Goal: Information Seeking & Learning: Learn about a topic

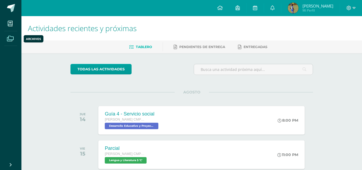
click at [8, 37] on icon at bounding box center [10, 38] width 7 height 5
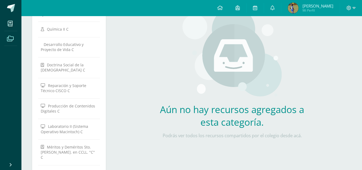
scroll to position [54, 0]
click at [61, 106] on span "Producción de Contenidos Digitales C" at bounding box center [68, 108] width 54 height 10
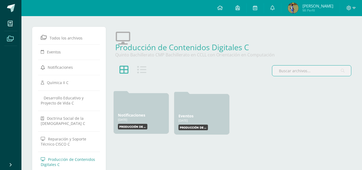
click at [145, 114] on link "Notificaciones" at bounding box center [131, 114] width 27 height 5
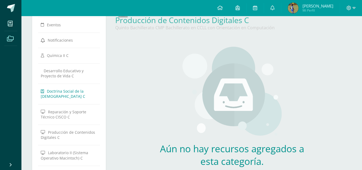
scroll to position [27, 0]
click at [63, 130] on span "Producción de Contenidos Digitales C" at bounding box center [68, 135] width 54 height 10
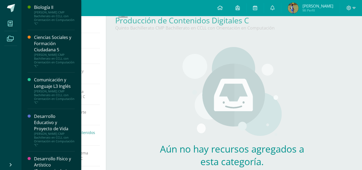
click at [7, 21] on span at bounding box center [10, 23] width 12 height 12
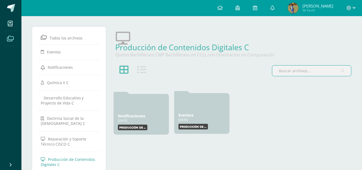
click at [216, 115] on div "Eventos 29 Ene, 2025" at bounding box center [201, 114] width 47 height 5
click at [196, 117] on div "Eventos 29 Ene, 2025" at bounding box center [201, 114] width 47 height 5
click at [195, 124] on label "Producción de Contenidos Digitales" at bounding box center [192, 126] width 29 height 6
click at [195, 126] on label "Producción de Contenidos Digitales" at bounding box center [192, 126] width 29 height 6
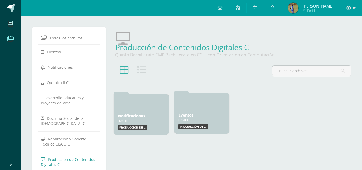
click at [201, 112] on div "Eventos 29 Ene, 2025" at bounding box center [201, 114] width 47 height 5
drag, startPoint x: 189, startPoint y: 110, endPoint x: 145, endPoint y: 114, distance: 43.6
click at [183, 111] on div "Eventos 29 Ene, 2025 29 Ene, 2025 Creado por: Producción de Contenidos Digitales" at bounding box center [201, 114] width 55 height 40
drag, startPoint x: 197, startPoint y: 114, endPoint x: 171, endPoint y: 114, distance: 25.4
click at [196, 114] on div "Eventos 29 Ene, 2025" at bounding box center [201, 115] width 47 height 5
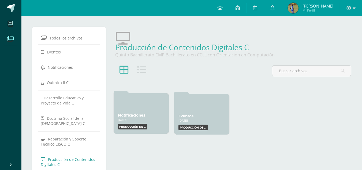
click at [145, 114] on link "Notificaciones" at bounding box center [131, 114] width 27 height 5
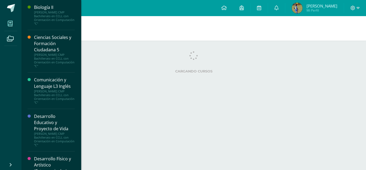
click at [12, 23] on icon at bounding box center [10, 23] width 5 height 5
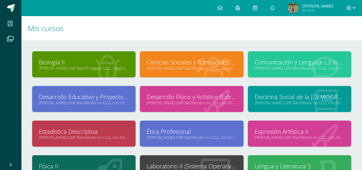
click at [190, 45] on div "Biología II Quinto Bachillerato CMP Bachillerato en CCLL con Orientación en Com…" at bounding box center [191, 148] width 340 height 217
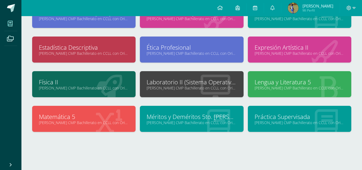
scroll to position [88, 0]
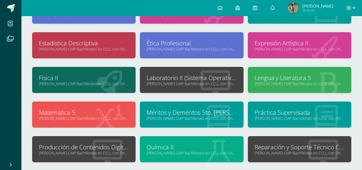
click at [89, 143] on link "Producción de Contenidos Digitales" at bounding box center [84, 147] width 90 height 8
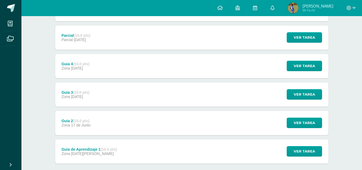
scroll to position [107, 0]
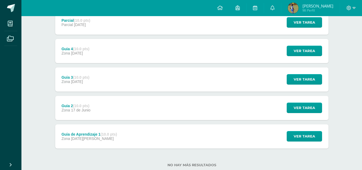
click at [301, 129] on div "Ver tarea" at bounding box center [304, 136] width 50 height 24
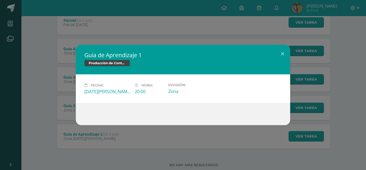
drag, startPoint x: 205, startPoint y: 77, endPoint x: 237, endPoint y: 69, distance: 32.9
click at [207, 76] on div "Fecha: Martes 03 de Junio Hora: 20:00 División: Zona" at bounding box center [183, 88] width 214 height 29
click at [280, 55] on button at bounding box center [282, 54] width 15 height 18
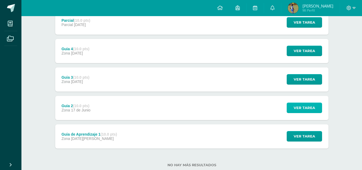
click at [300, 110] on span "Ver tarea" at bounding box center [304, 108] width 21 height 10
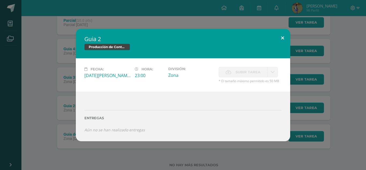
click at [286, 33] on button at bounding box center [282, 38] width 15 height 18
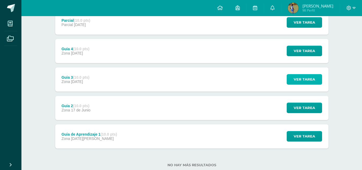
click at [301, 75] on span "Ver tarea" at bounding box center [304, 79] width 21 height 10
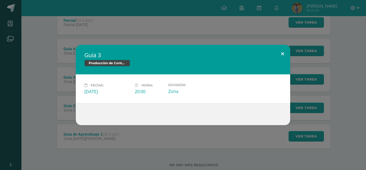
click at [289, 55] on button at bounding box center [282, 54] width 15 height 18
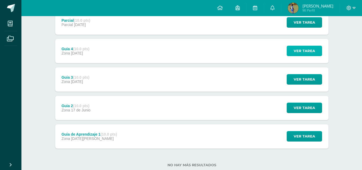
click at [298, 47] on span "Ver tarea" at bounding box center [304, 51] width 21 height 10
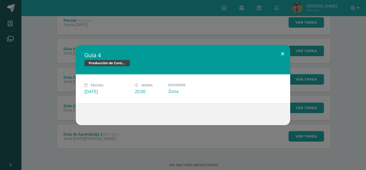
click at [283, 50] on button at bounding box center [282, 54] width 15 height 18
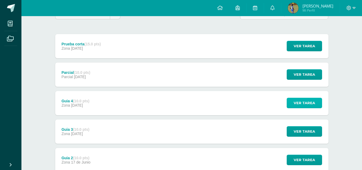
scroll to position [27, 0]
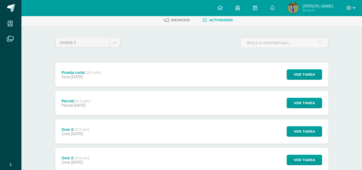
click at [114, 49] on div "Unidad 3 Unidad 1 Unidad 2 Unidad 3 Unidad 4" at bounding box center [87, 44] width 69 height 15
click at [114, 46] on body "Mis cursos Archivos Cerrar panel Biología II Quinto Bachillerato CMP Bachillera…" at bounding box center [181, 118] width 362 height 291
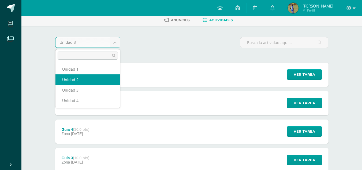
select select "Unidad 2"
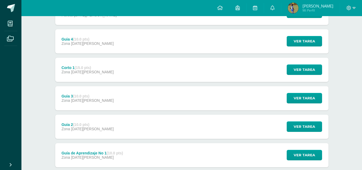
scroll to position [150, 0]
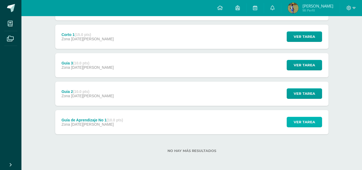
click at [302, 123] on span "Ver tarea" at bounding box center [304, 122] width 21 height 10
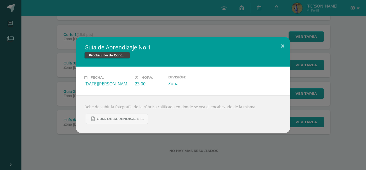
drag, startPoint x: 282, startPoint y: 48, endPoint x: 263, endPoint y: 60, distance: 22.9
click at [281, 48] on button at bounding box center [282, 46] width 15 height 18
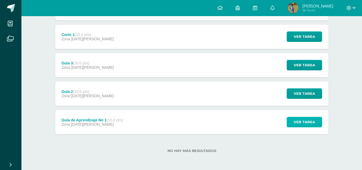
drag, startPoint x: 302, startPoint y: 122, endPoint x: 265, endPoint y: 124, distance: 37.0
click at [299, 123] on span "Ver tarea" at bounding box center [304, 122] width 21 height 10
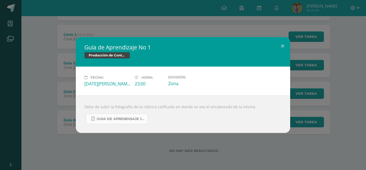
click at [133, 120] on span "Guia de aprendisaje 1 unidad 2.pdf" at bounding box center [121, 119] width 48 height 4
click at [279, 40] on button at bounding box center [282, 46] width 15 height 18
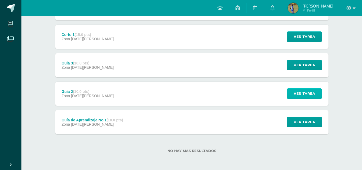
click at [298, 88] on button "Ver tarea" at bounding box center [304, 93] width 35 height 10
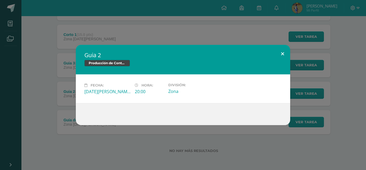
click at [286, 51] on button at bounding box center [282, 54] width 15 height 18
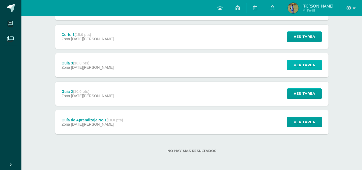
click at [297, 63] on span "Ver tarea" at bounding box center [304, 65] width 21 height 10
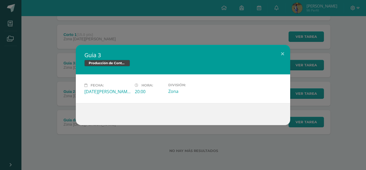
click at [275, 51] on h2 "Guia 3" at bounding box center [182, 55] width 197 height 8
click at [279, 51] on button at bounding box center [282, 54] width 15 height 18
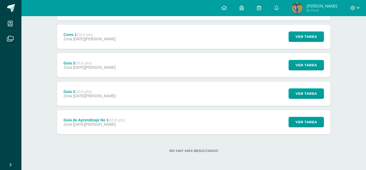
click at [302, 38] on div "Guia 3 Producción de Contenidos Digitales Fecha: Martes 06 de Mayo Hora: 20:00 …" at bounding box center [183, 85] width 366 height 170
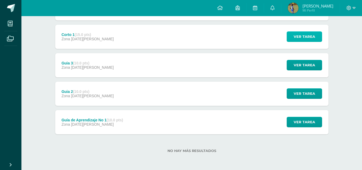
click at [302, 38] on span "Ver tarea" at bounding box center [304, 37] width 21 height 10
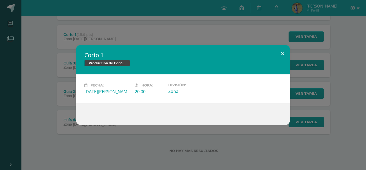
click at [282, 49] on button at bounding box center [282, 54] width 15 height 18
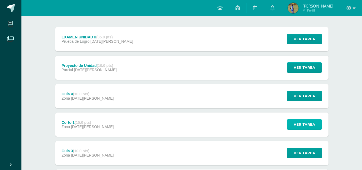
scroll to position [43, 0]
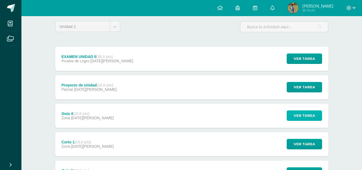
click at [304, 119] on span "Ver tarea" at bounding box center [304, 115] width 21 height 10
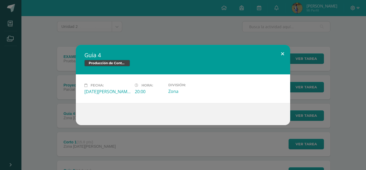
drag, startPoint x: 303, startPoint y: 55, endPoint x: 282, endPoint y: 60, distance: 22.1
click at [302, 55] on div "Guia 4 Producción de Contenidos Digitales Fecha: Martes 13 de Mayo Hora: 20:00 …" at bounding box center [183, 85] width 362 height 80
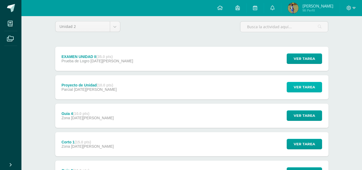
click at [294, 84] on button "Ver tarea" at bounding box center [304, 87] width 35 height 10
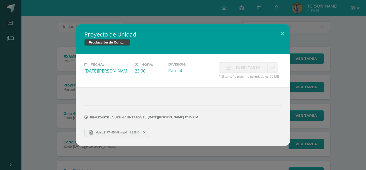
click at [111, 129] on link "video2177445498.mp4 4.82MB" at bounding box center [116, 132] width 65 height 9
click at [282, 31] on button at bounding box center [282, 33] width 15 height 18
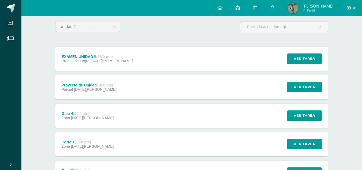
click at [133, 54] on div "EXAMEN UNIDAD II (35.0 pts) Prueba de Logro 20 de Mayo Ver tarea EXAMEN UNIDAD …" at bounding box center [191, 59] width 273 height 24
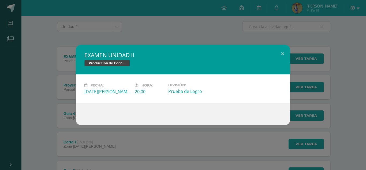
click at [113, 29] on div "EXAMEN UNIDAD II Producción de Contenidos Digitales Fecha: Martes 20 de Mayo Ho…" at bounding box center [183, 85] width 366 height 170
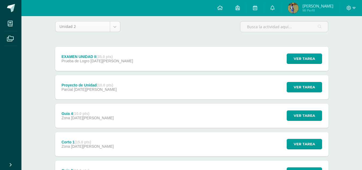
click at [114, 26] on body "Mis cursos Archivos Cerrar panel Biología II Quinto Bachillerato CMP Bachillera…" at bounding box center [181, 116] width 362 height 319
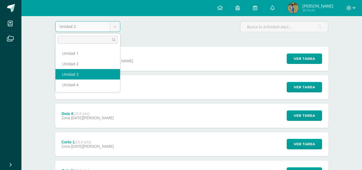
select select "Unidad 3"
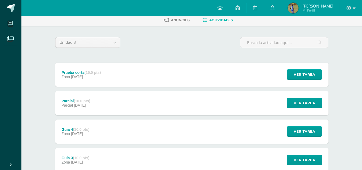
scroll to position [54, 0]
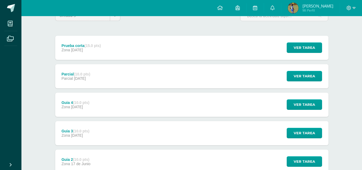
click at [309, 112] on div "Ver tarea" at bounding box center [304, 104] width 50 height 24
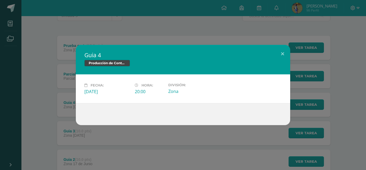
click at [140, 153] on div "Guia 4 Producción de Contenidos Digitales Fecha: [DATE][PERSON_NAME]: 20:00 Div…" at bounding box center [183, 85] width 366 height 170
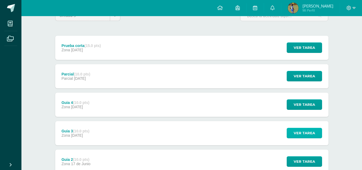
click at [297, 132] on span "Ver tarea" at bounding box center [304, 133] width 21 height 10
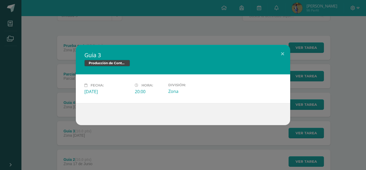
drag, startPoint x: 122, startPoint y: 145, endPoint x: 122, endPoint y: 132, distance: 13.4
click at [122, 145] on div "Guia 3 Producción de Contenidos Digitales Fecha: [DATE][PERSON_NAME]: 20:00 Div…" at bounding box center [183, 85] width 366 height 170
